Goal: Information Seeking & Learning: Learn about a topic

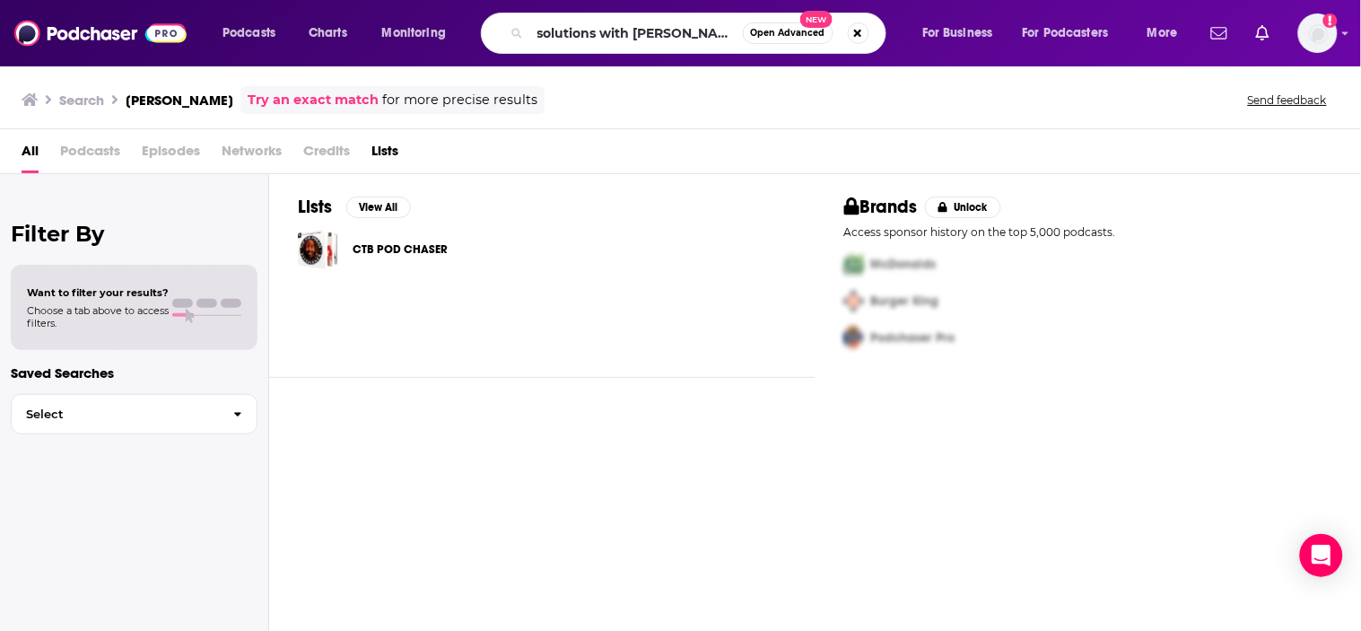
type input "solutions with [PERSON_NAME]"
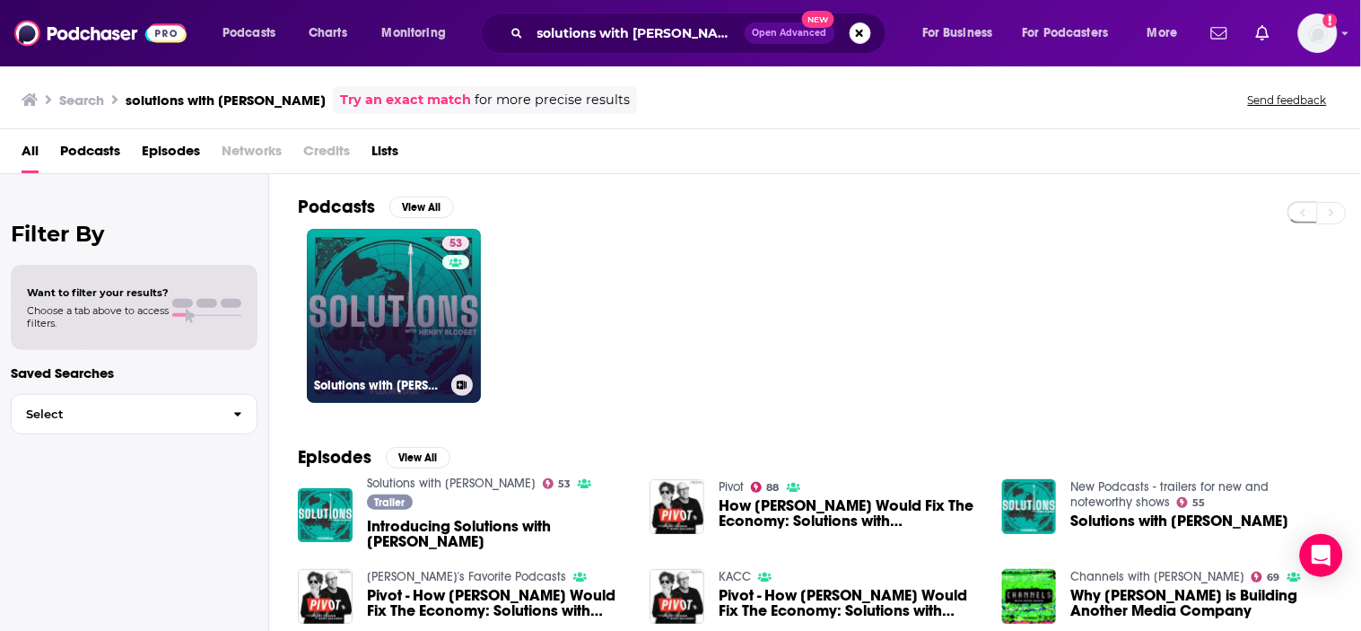
click at [346, 324] on link "53 Solutions with [PERSON_NAME]" at bounding box center [394, 316] width 174 height 174
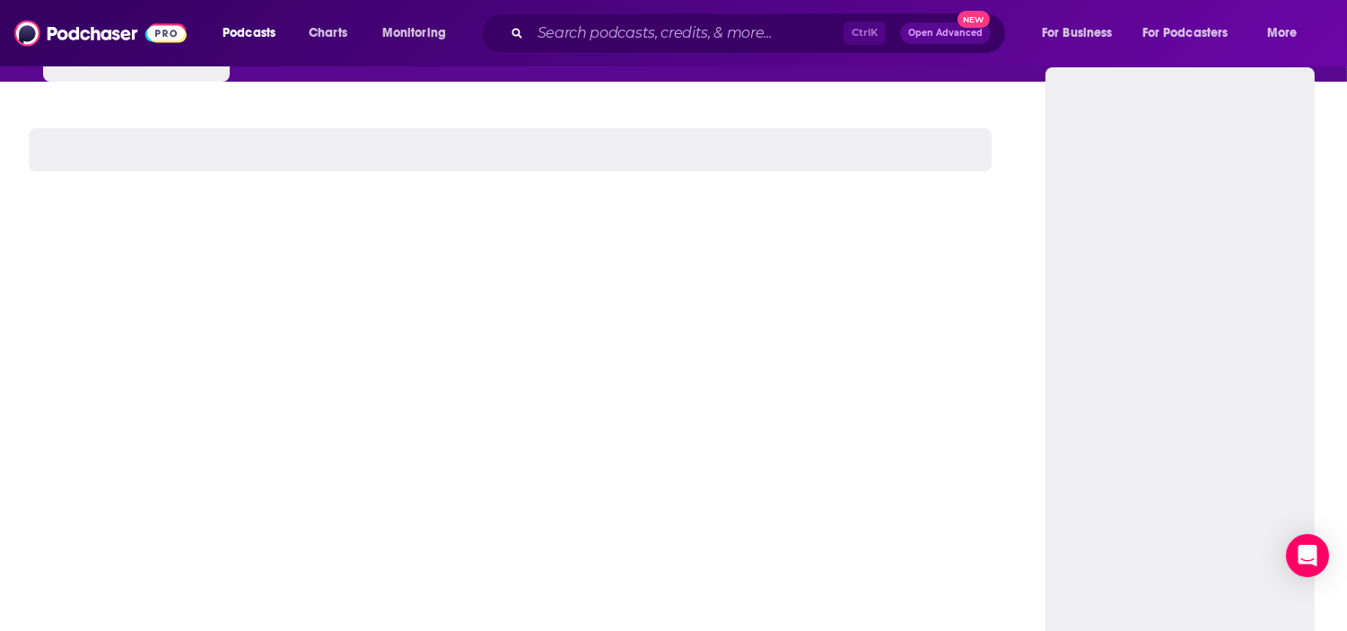
scroll to position [199, 0]
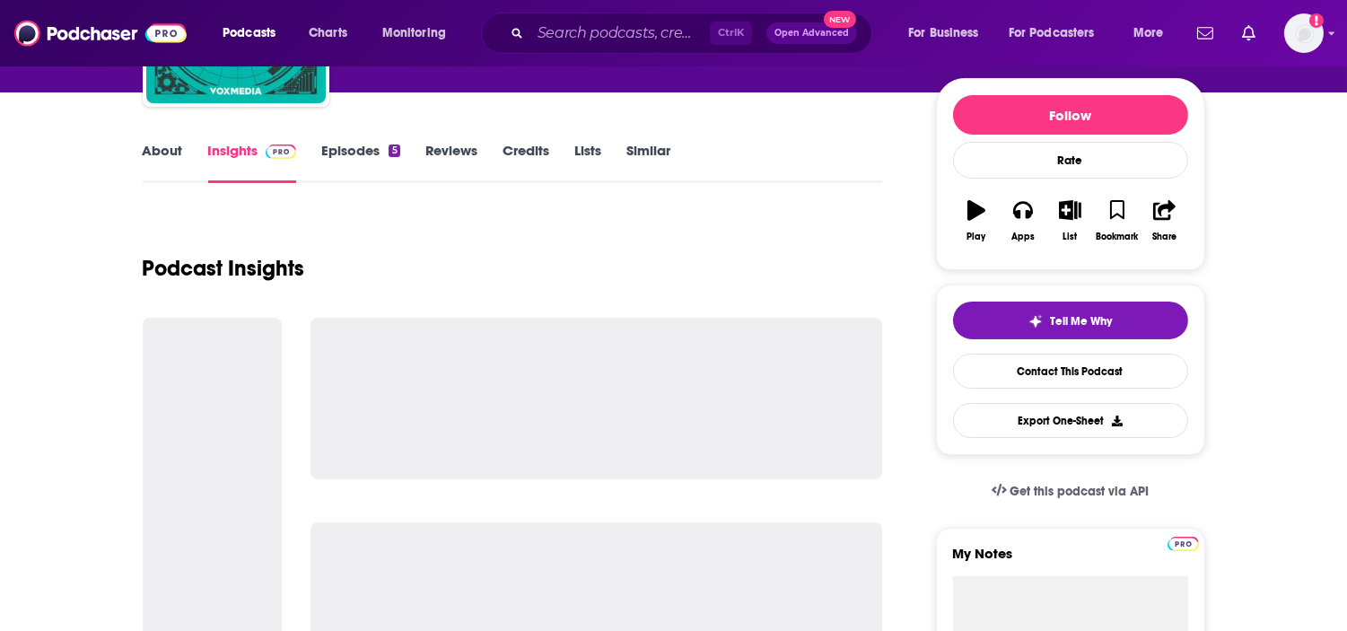
scroll to position [201, 0]
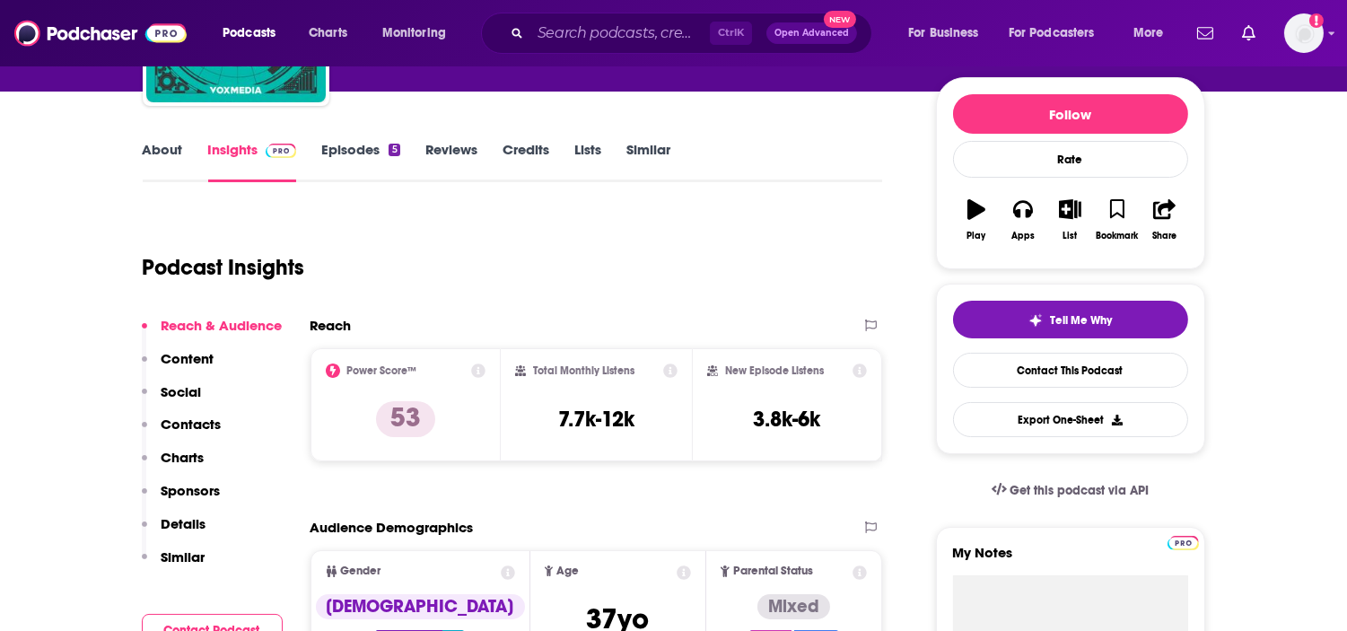
click at [375, 148] on link "Episodes 5" at bounding box center [360, 161] width 78 height 41
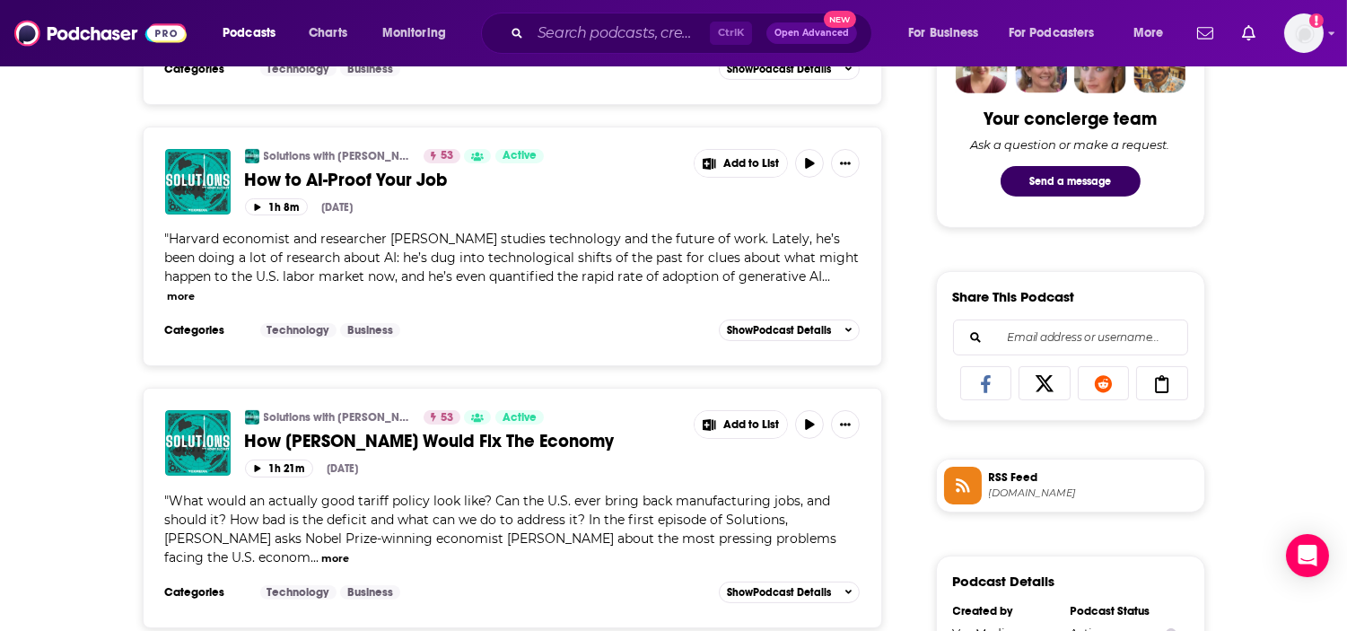
scroll to position [1083, 0]
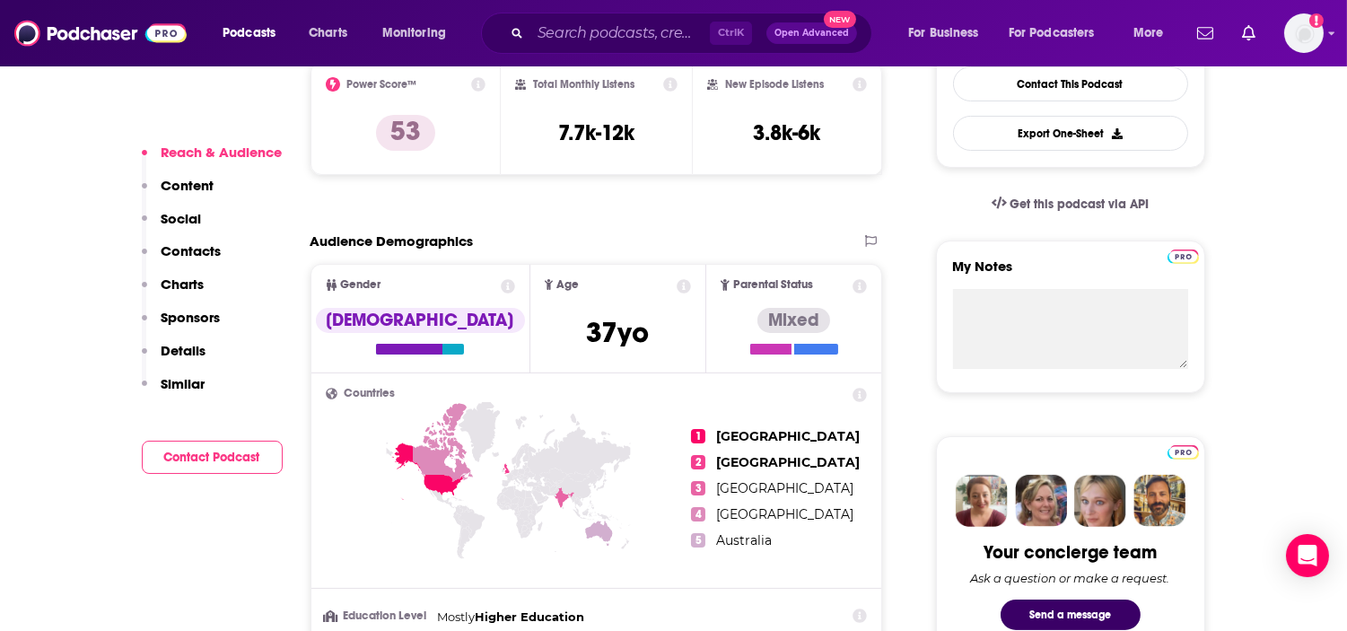
scroll to position [361, 0]
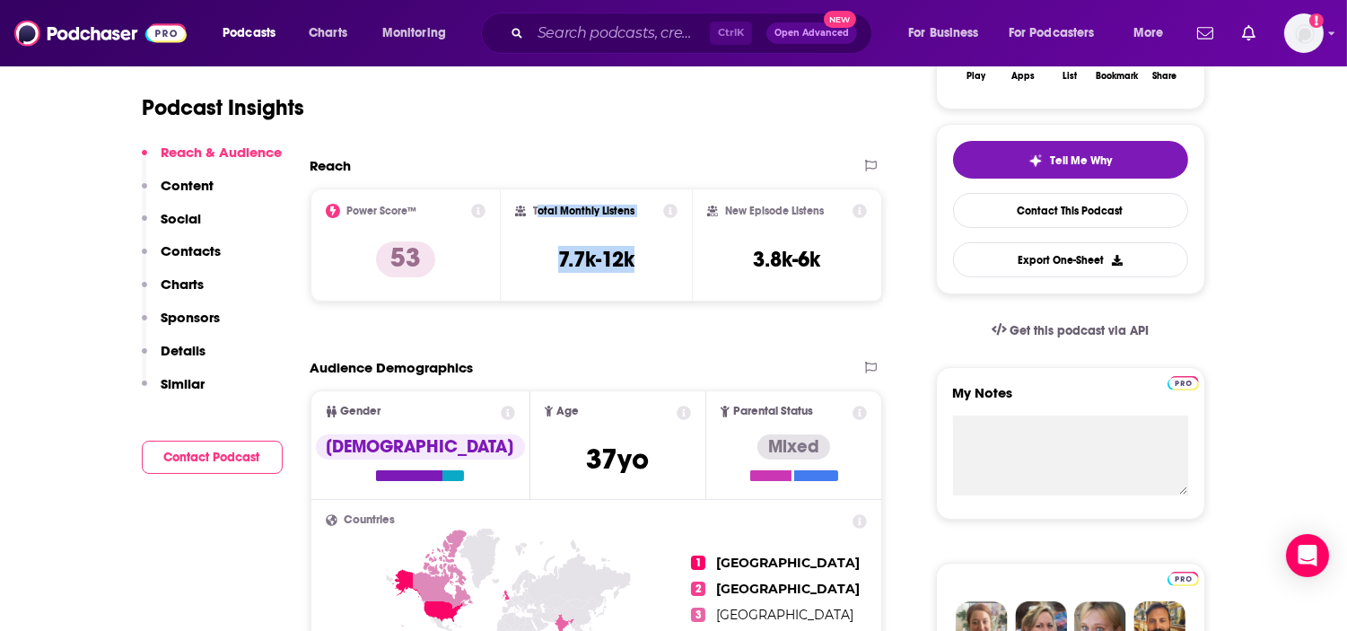
drag, startPoint x: 648, startPoint y: 258, endPoint x: 537, endPoint y: 205, distance: 123.6
click at [537, 205] on div "Total Monthly Listens 7.7k-12k" at bounding box center [596, 245] width 162 height 83
click at [630, 288] on div "Total Monthly Listens 7.7k-12k" at bounding box center [596, 244] width 191 height 113
click at [635, 262] on div "Total Monthly Listens 7.7k-12k" at bounding box center [596, 245] width 162 height 83
drag, startPoint x: 635, startPoint y: 262, endPoint x: 533, endPoint y: 208, distance: 115.6
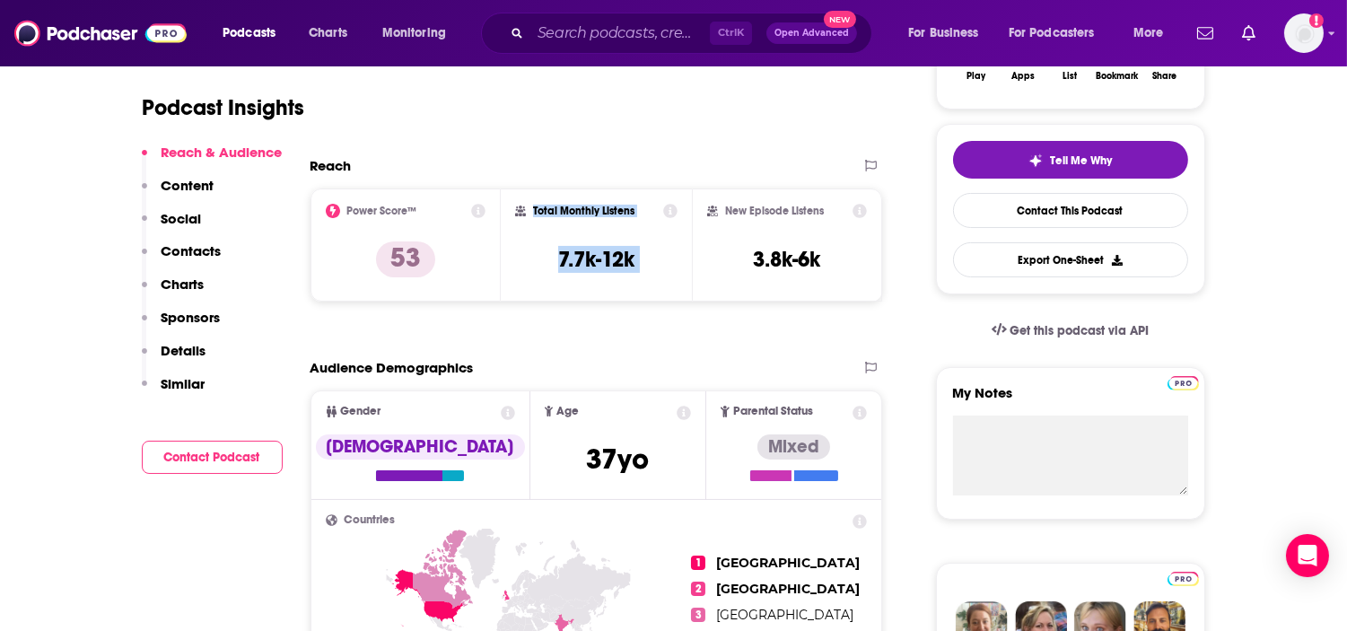
click at [533, 208] on div "Total Monthly Listens 7.7k-12k" at bounding box center [596, 245] width 162 height 83
copy div "Total Monthly Listens 7.7k-12k"
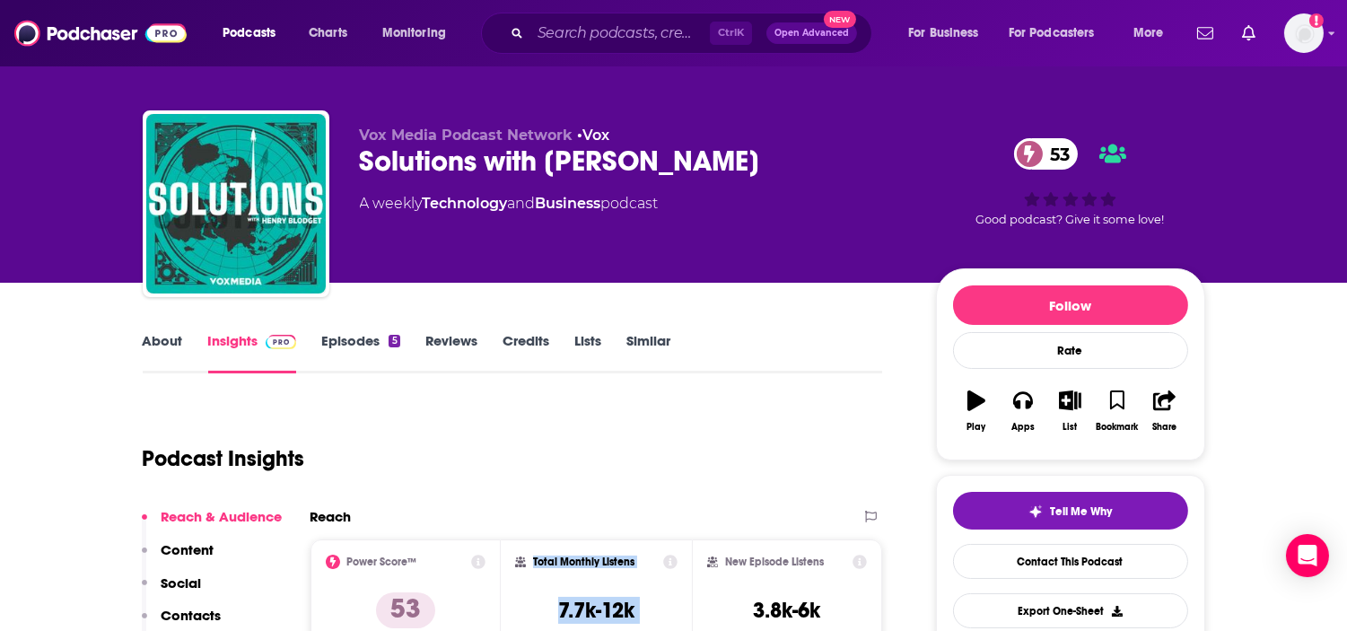
scroll to position [0, 0]
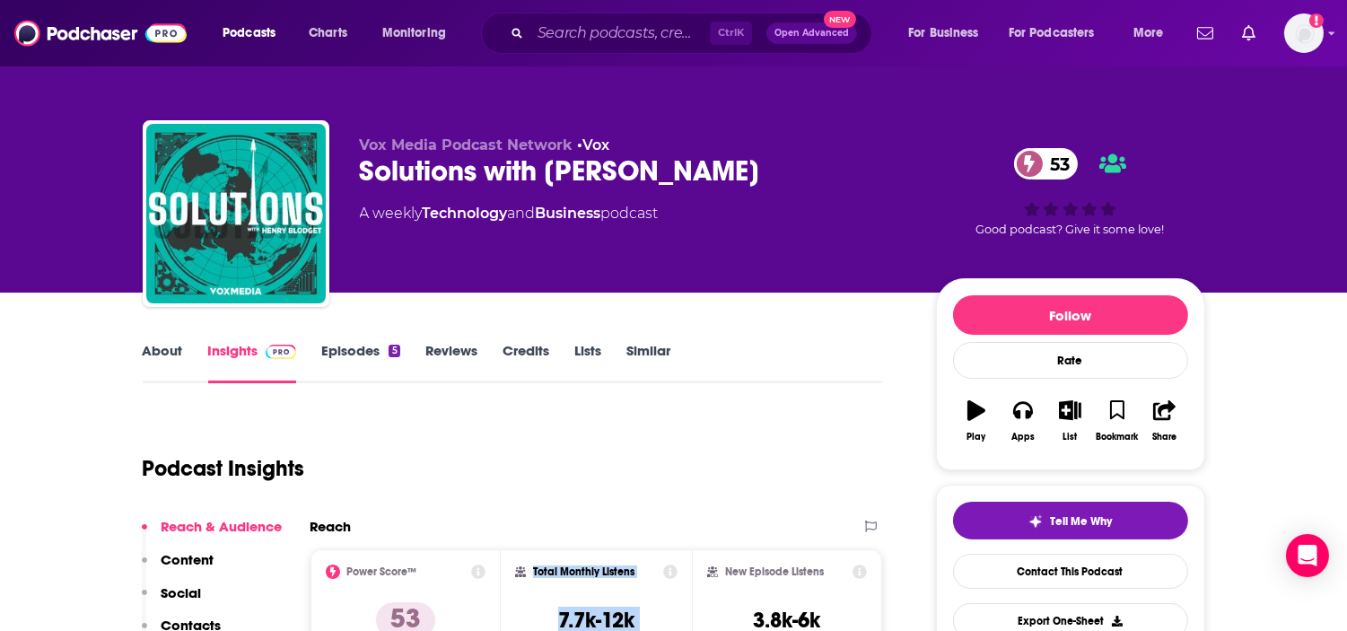
click at [158, 353] on link "About" at bounding box center [163, 362] width 40 height 41
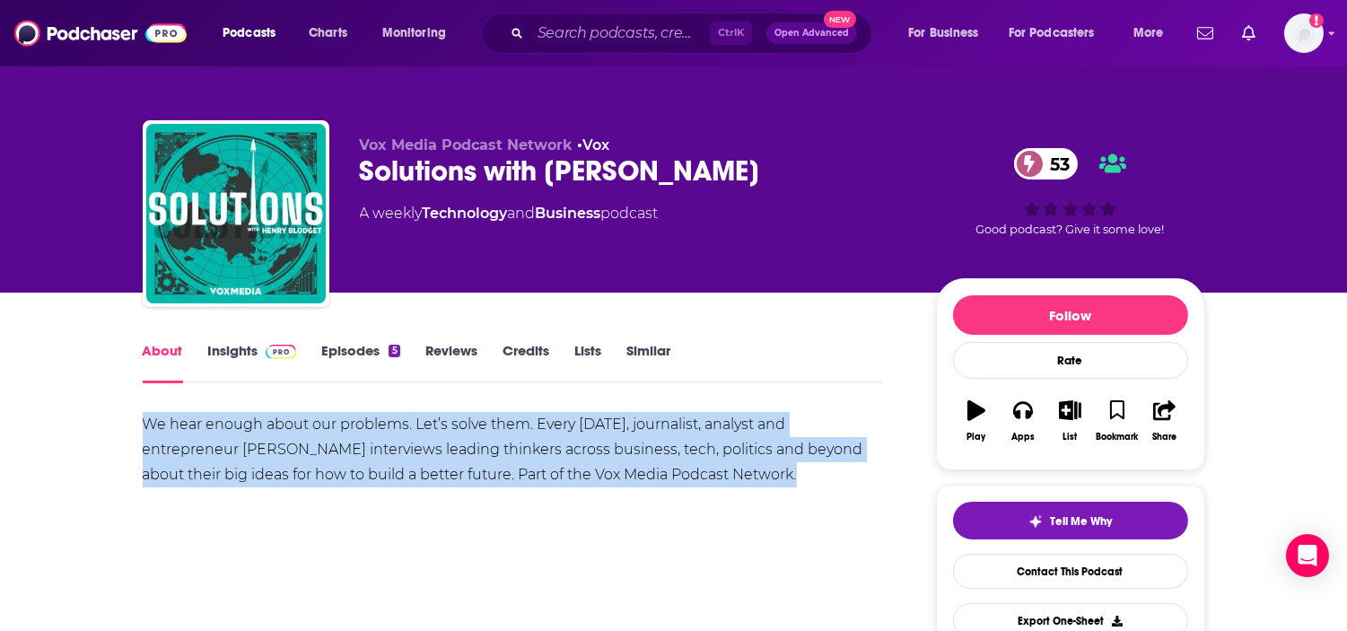
drag, startPoint x: 157, startPoint y: 416, endPoint x: 670, endPoint y: 474, distance: 516.5
copy div "We hear enough about our problems. Let’s solve them. Every Monday, journalist, …"
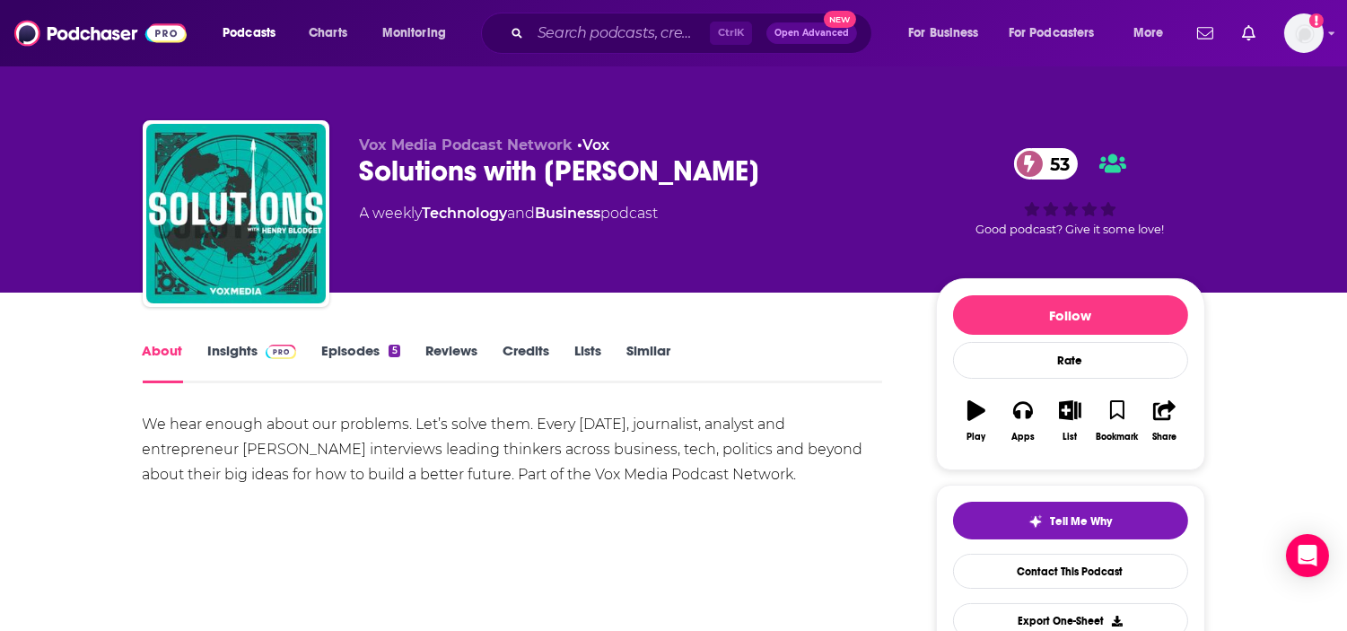
click at [63, 168] on div "Vox Media Podcast Network • Vox Solutions with Henry Blodget 53 A weekly Techno…" at bounding box center [673, 146] width 1347 height 293
